Goal: Task Accomplishment & Management: Complete application form

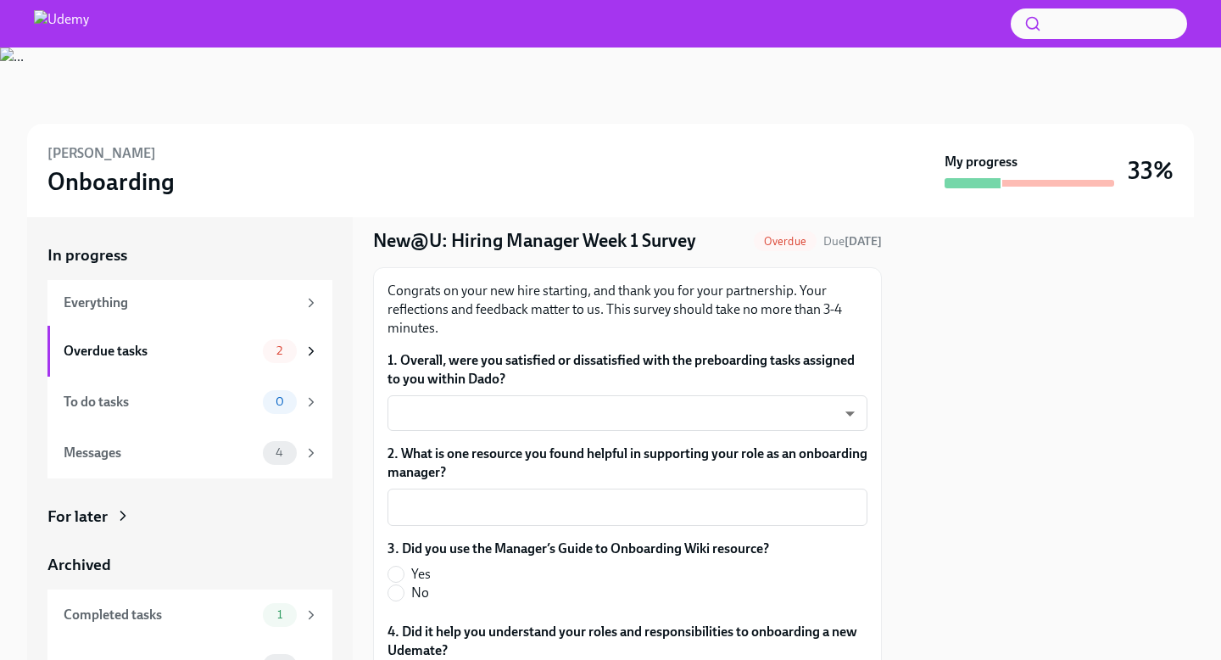
scroll to position [62, 0]
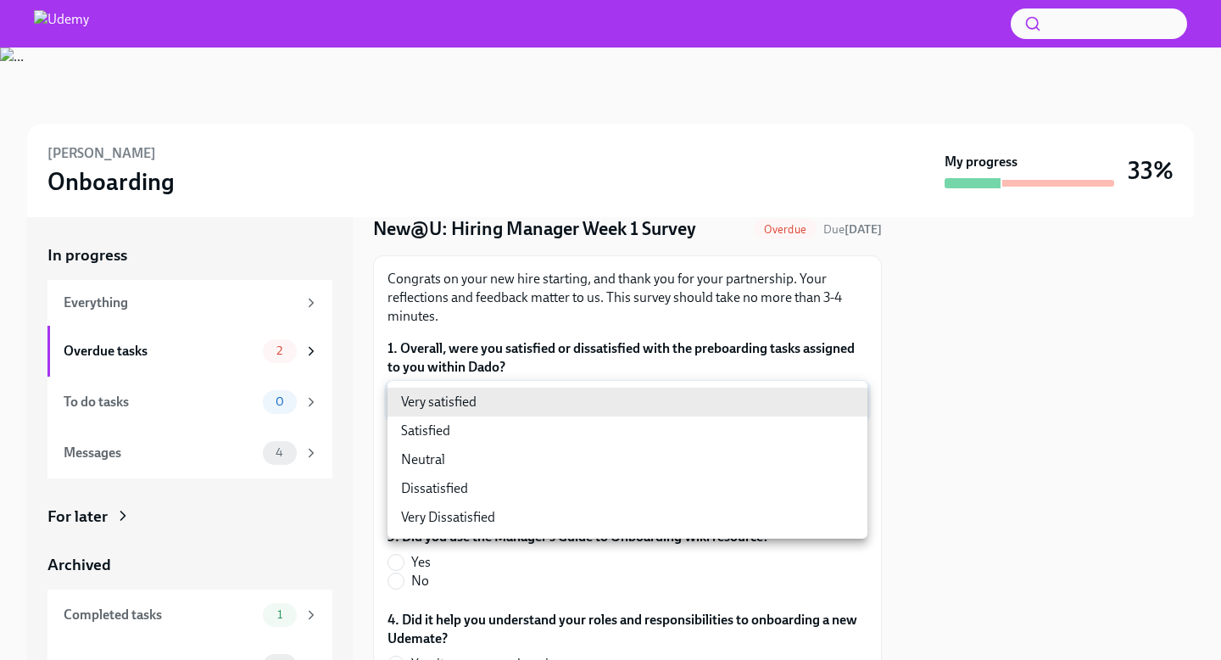
click at [704, 403] on body "[PERSON_NAME] Onboarding My progress 33% In progress Everything Overdue tasks 2…" at bounding box center [610, 330] width 1221 height 660
click at [637, 437] on li "Satisfied" at bounding box center [628, 430] width 480 height 29
type input "cV6QxkdTU"
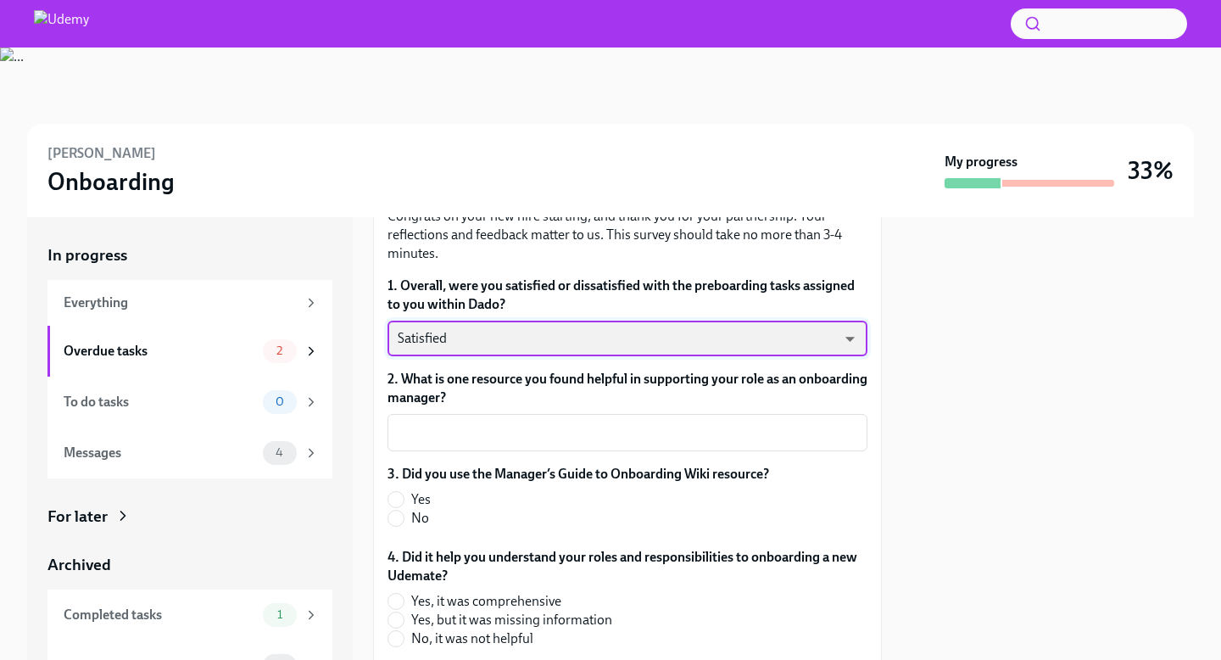
scroll to position [138, 0]
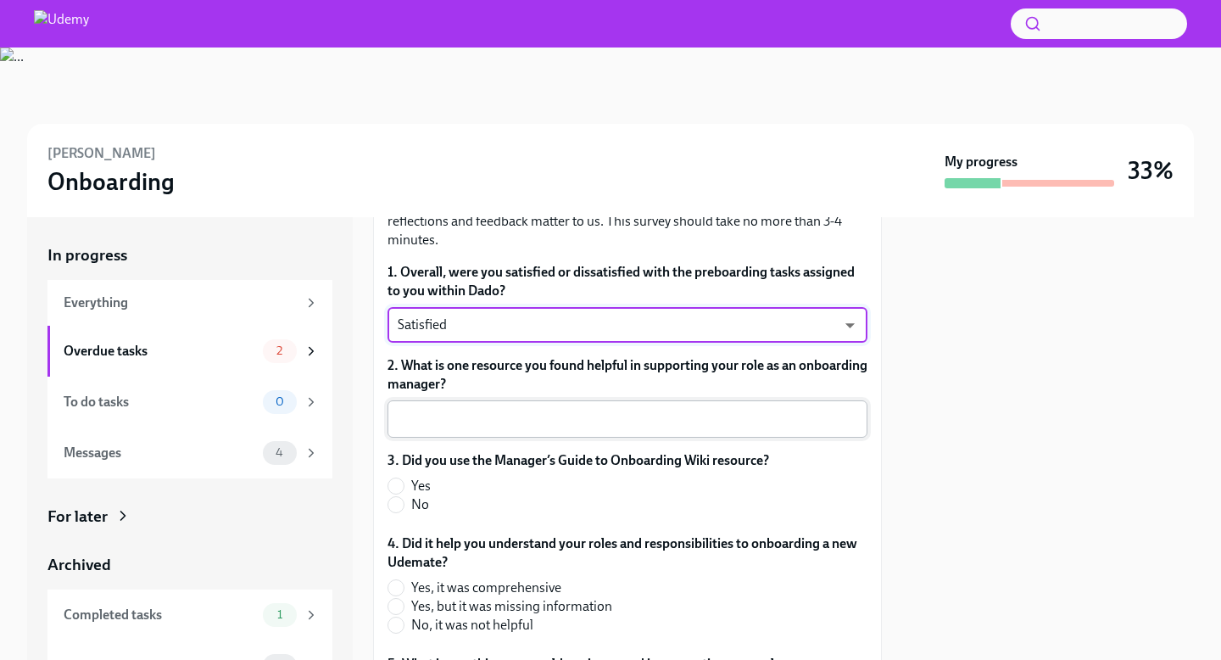
click at [648, 430] on div "x ​" at bounding box center [628, 418] width 480 height 37
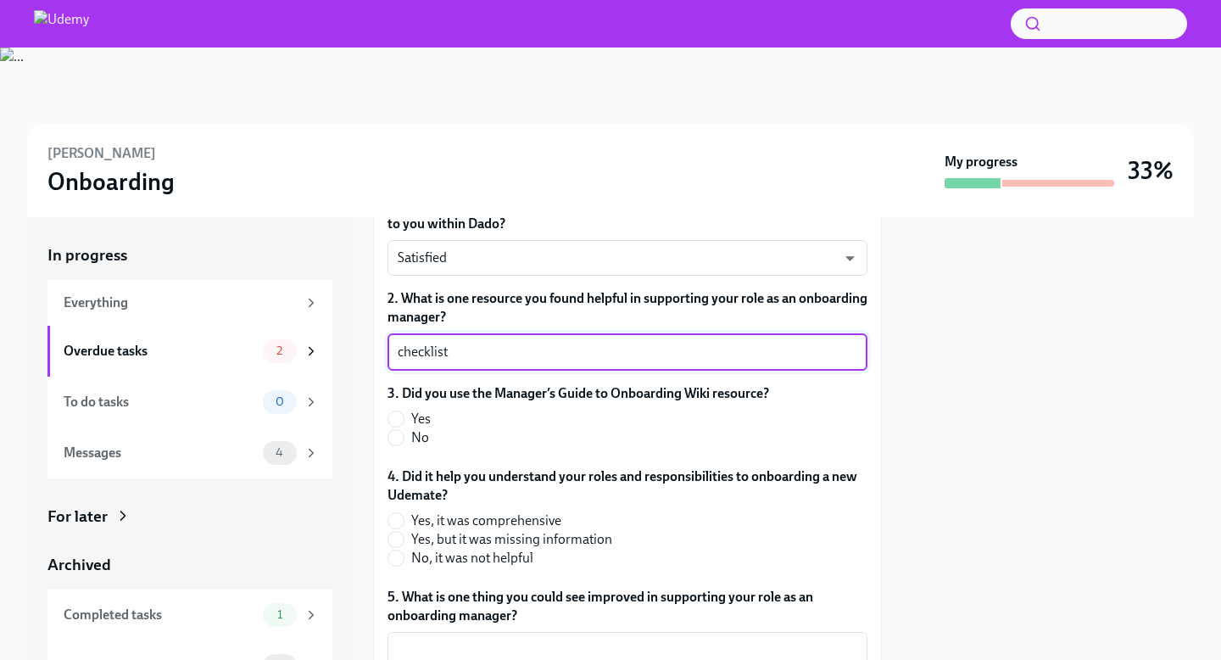
scroll to position [215, 0]
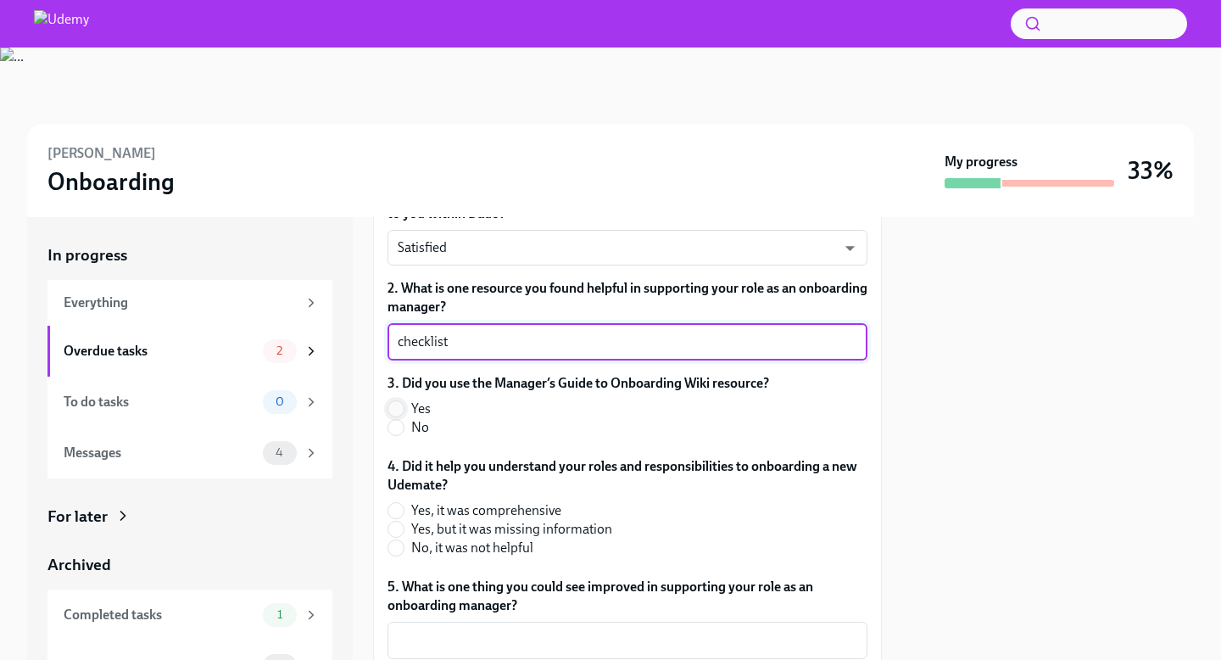
type textarea "checklist"
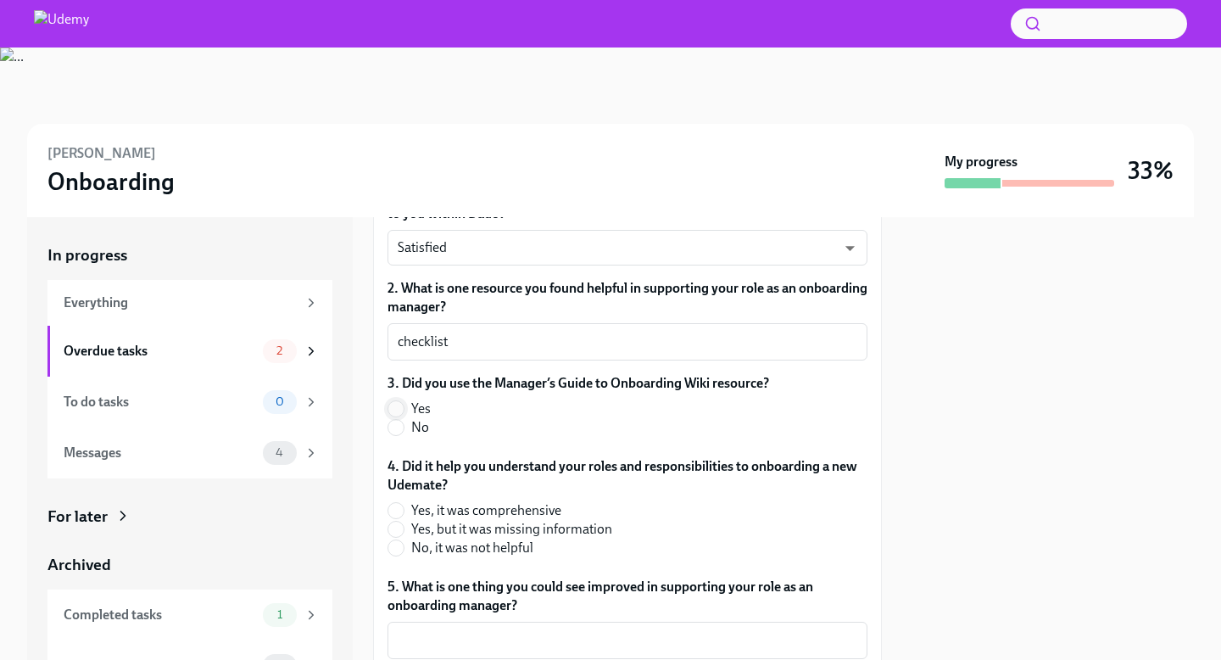
click at [400, 410] on input "Yes" at bounding box center [395, 408] width 15 height 15
radio input "true"
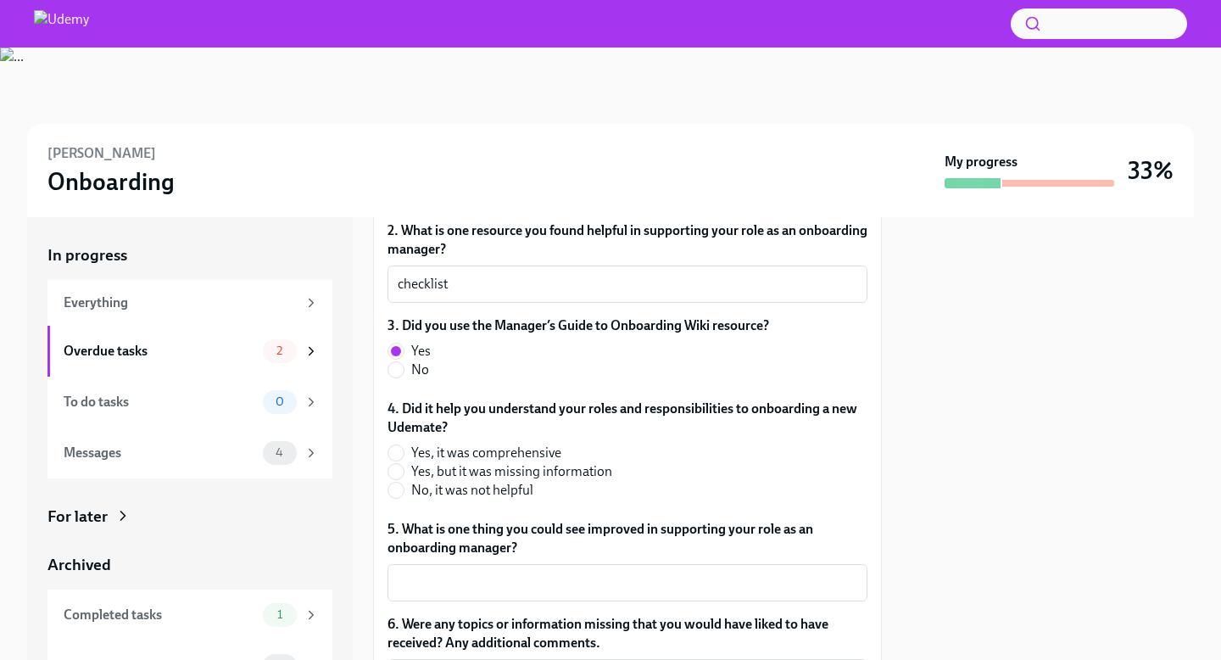
scroll to position [272, 0]
click at [399, 450] on input "Yes, it was comprehensive" at bounding box center [395, 453] width 15 height 15
radio input "true"
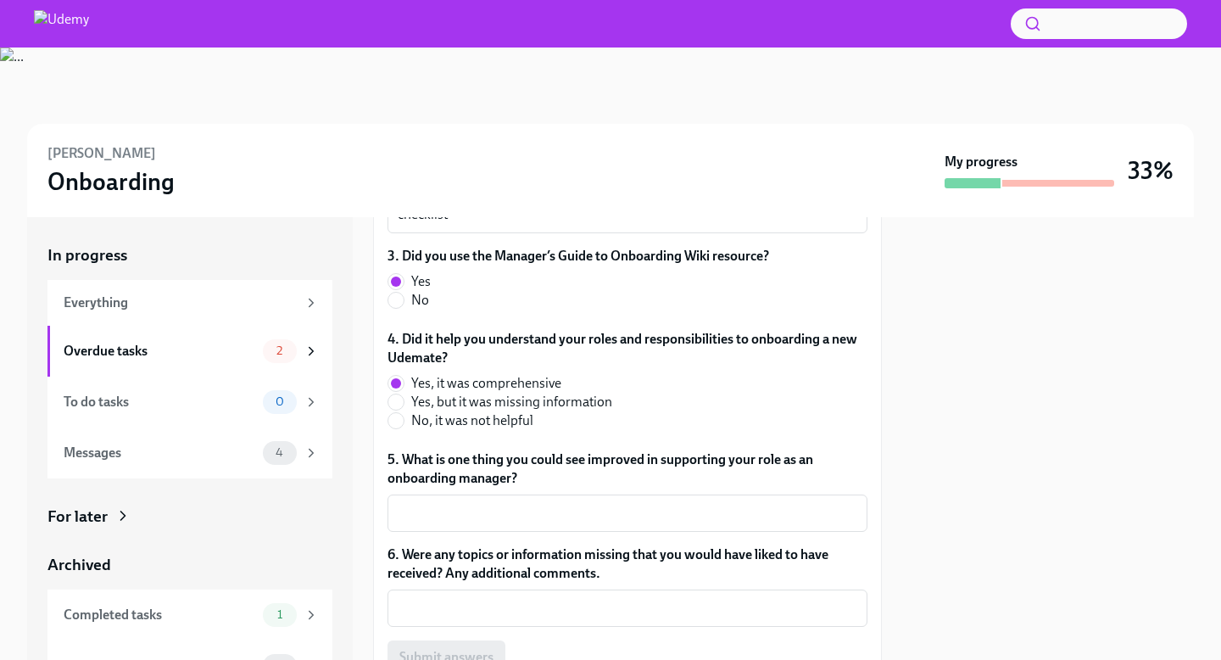
scroll to position [426, 0]
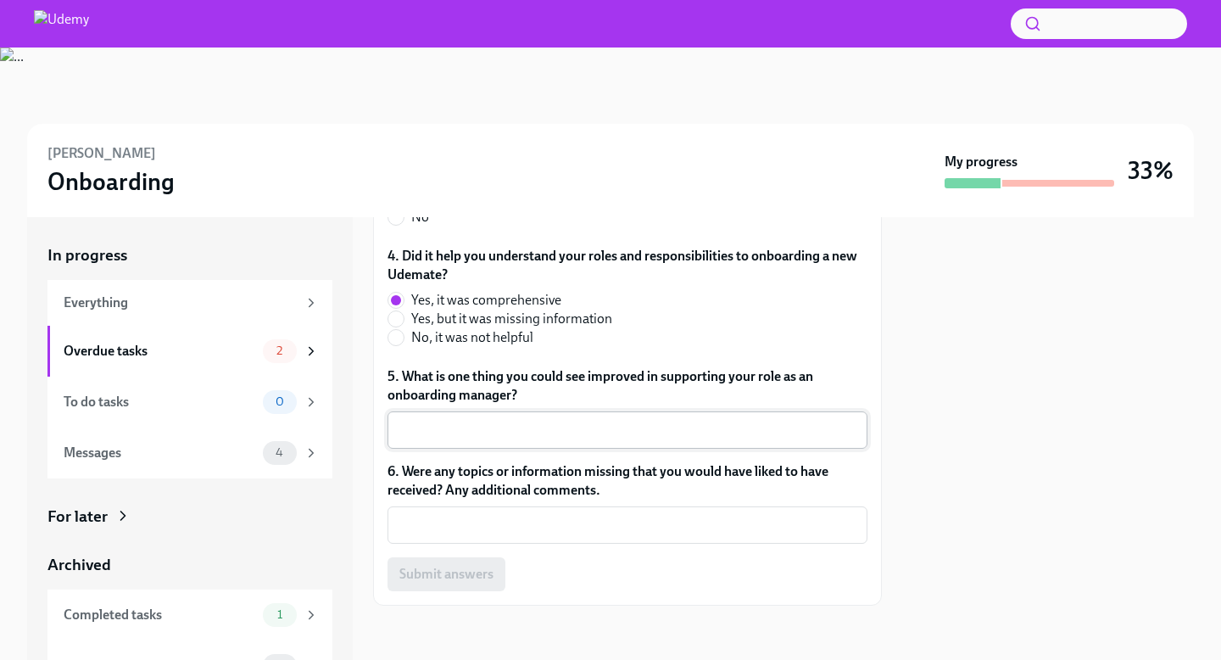
click at [480, 431] on textarea "5. What is one thing you could see improved in supporting your role as an onboa…" at bounding box center [628, 430] width 460 height 20
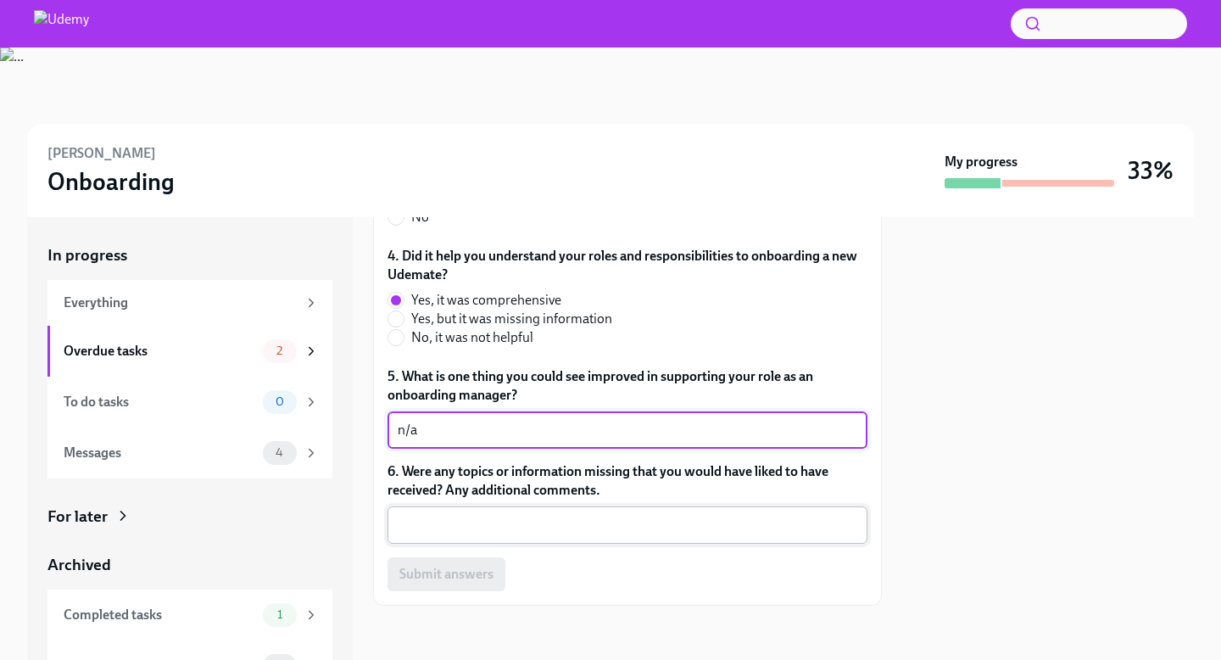
type textarea "n/a"
click at [499, 530] on textarea "6. Were any topics or information missing that you would have liked to have rec…" at bounding box center [628, 525] width 460 height 20
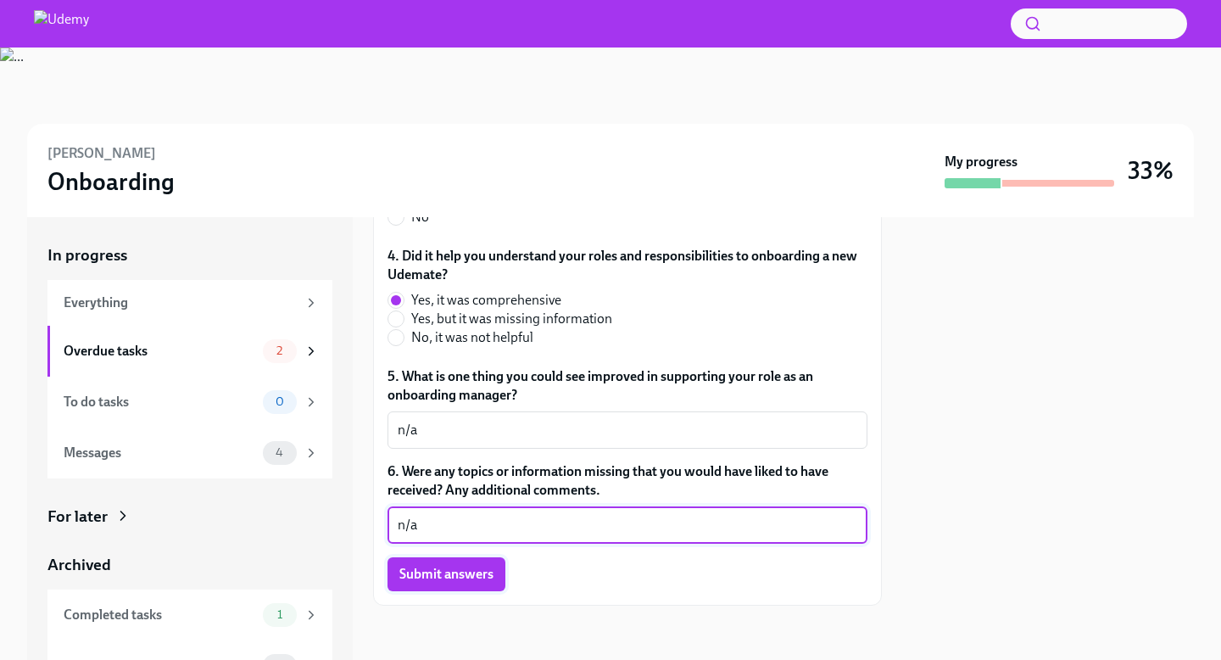
type textarea "n/a"
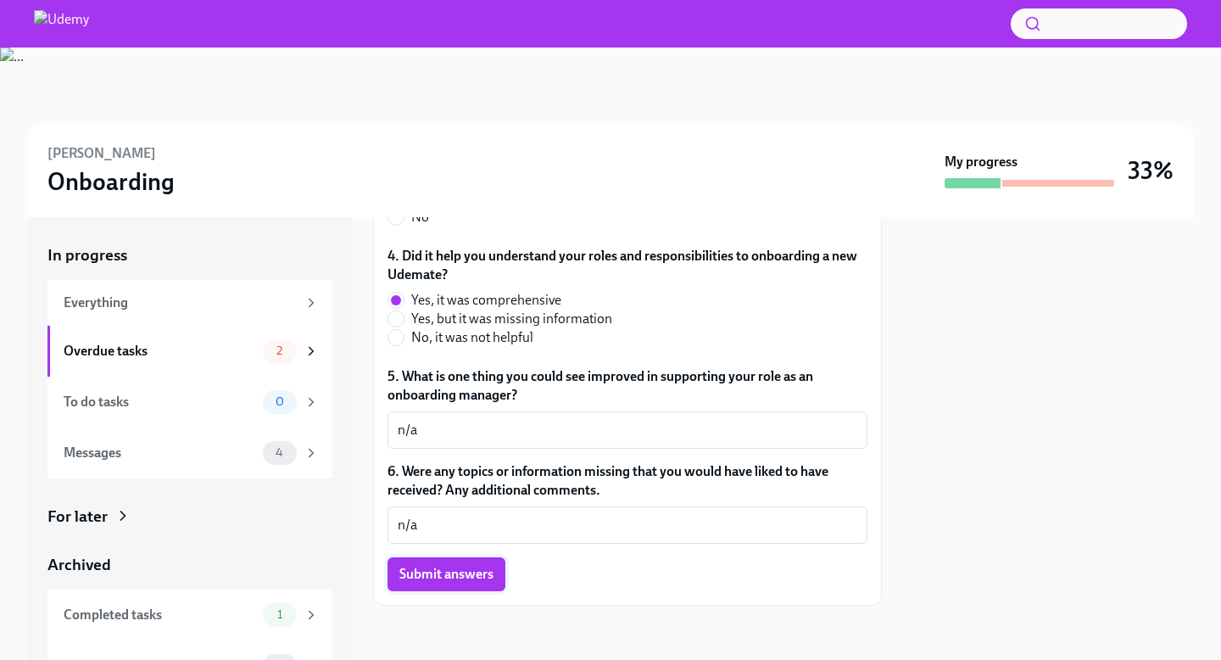
click at [488, 578] on span "Submit answers" at bounding box center [446, 574] width 94 height 17
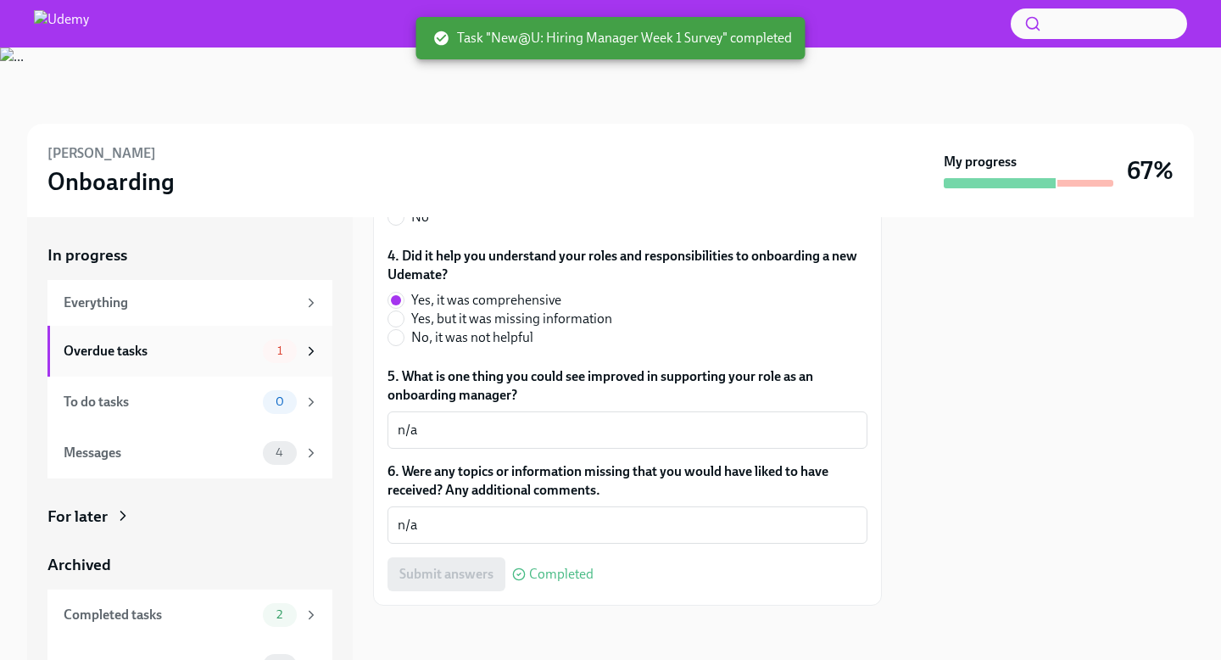
click at [300, 349] on div "1" at bounding box center [291, 351] width 56 height 24
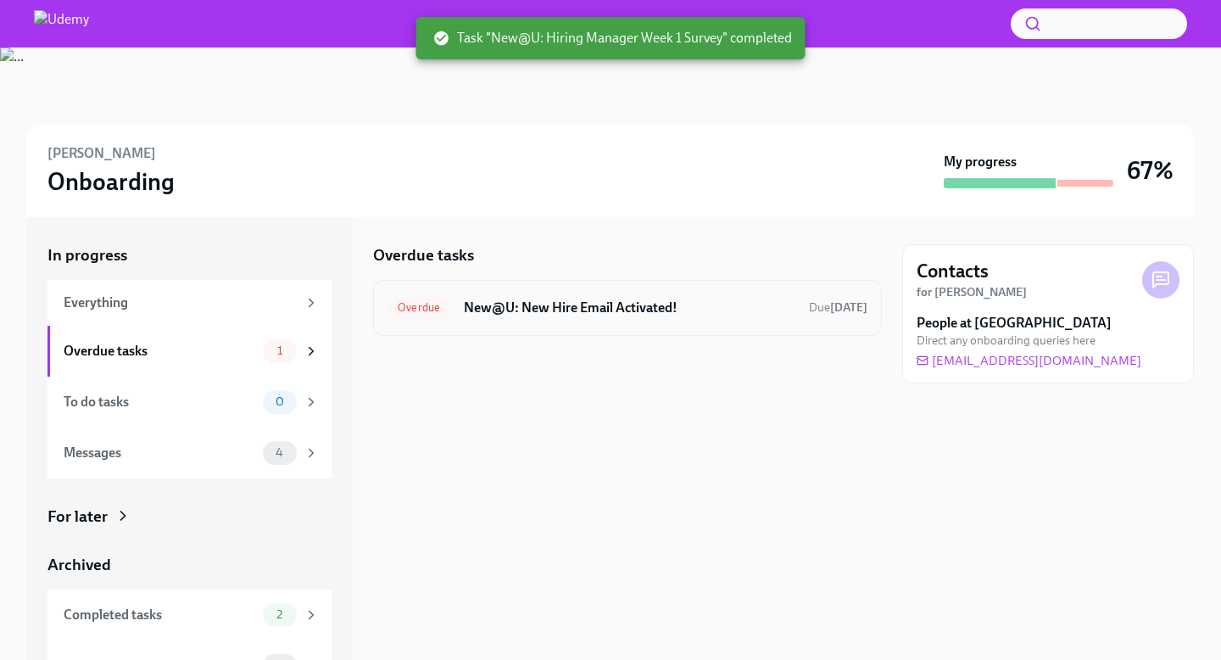
click at [565, 300] on h6 "New@U: New Hire Email Activated!" at bounding box center [630, 308] width 332 height 19
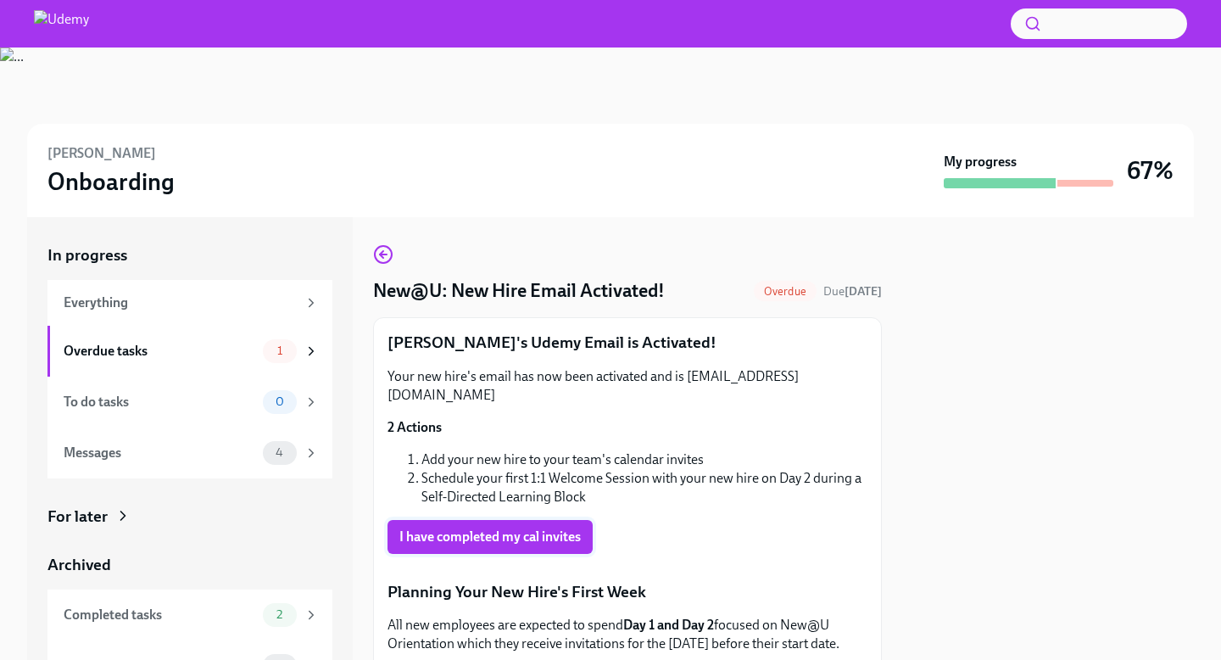
click at [505, 528] on span "I have completed my cal invites" at bounding box center [489, 536] width 181 height 17
